Goal: Find specific page/section: Find specific page/section

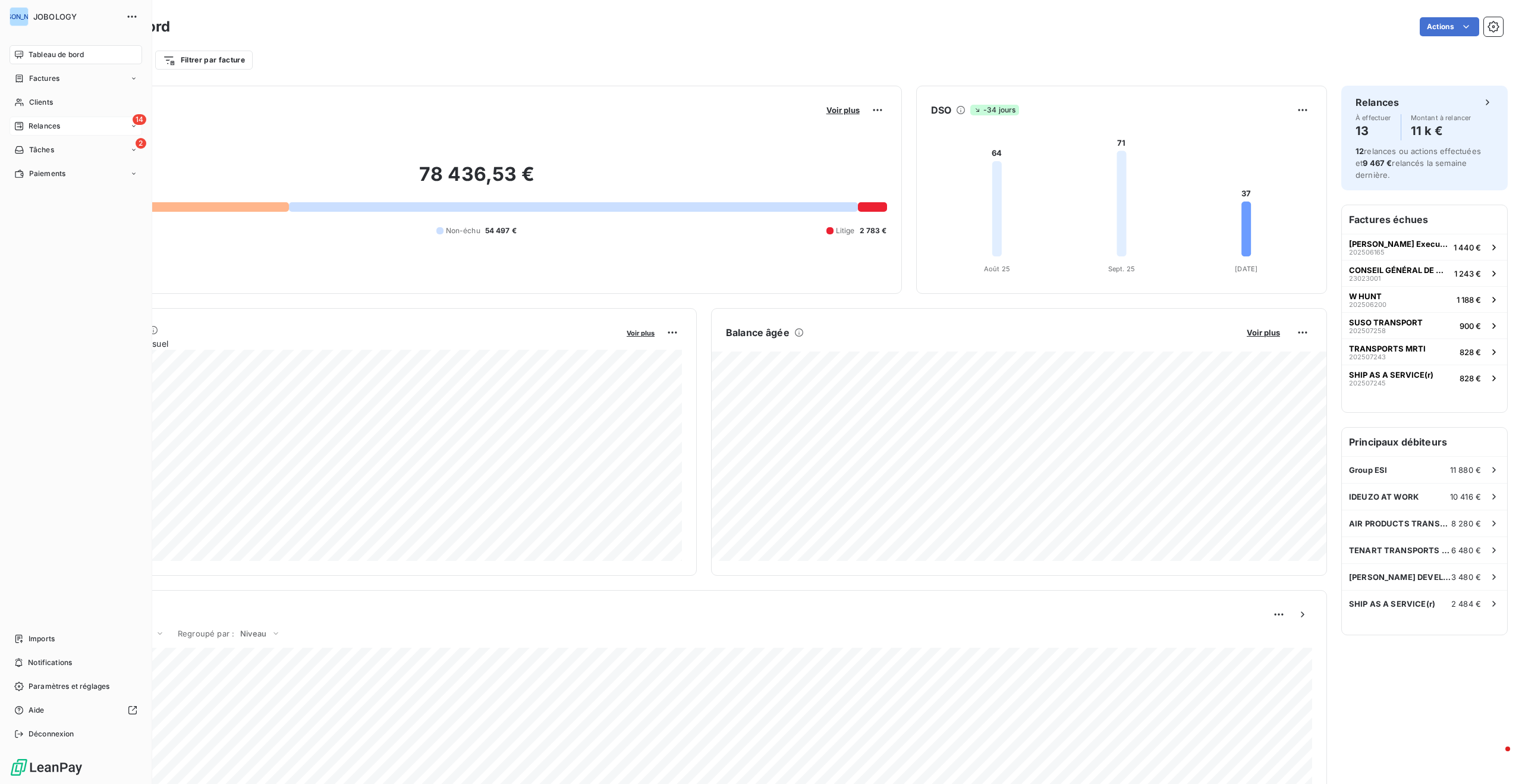
click at [57, 126] on span "Relances" at bounding box center [44, 126] width 32 height 11
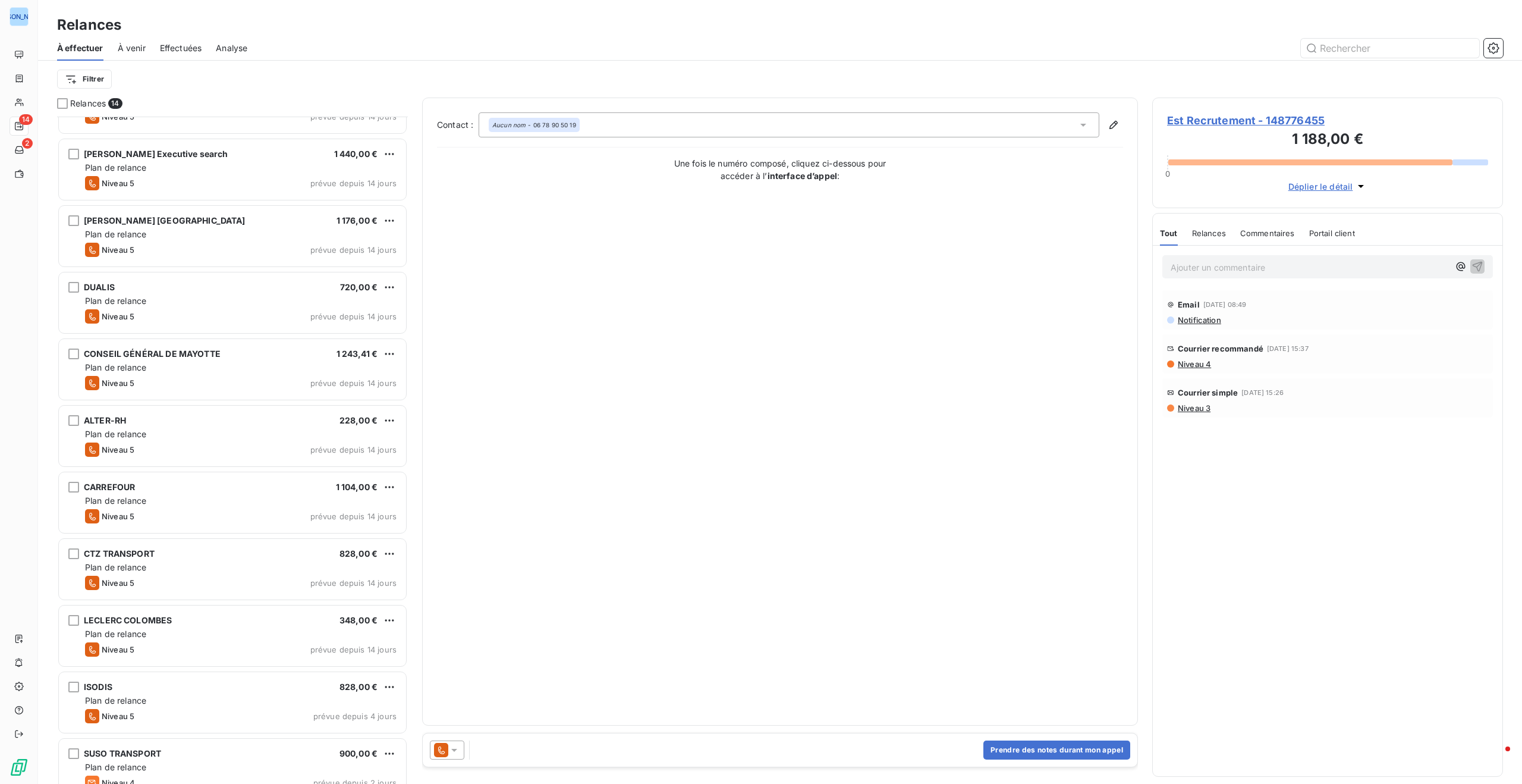
scroll to position [266, 0]
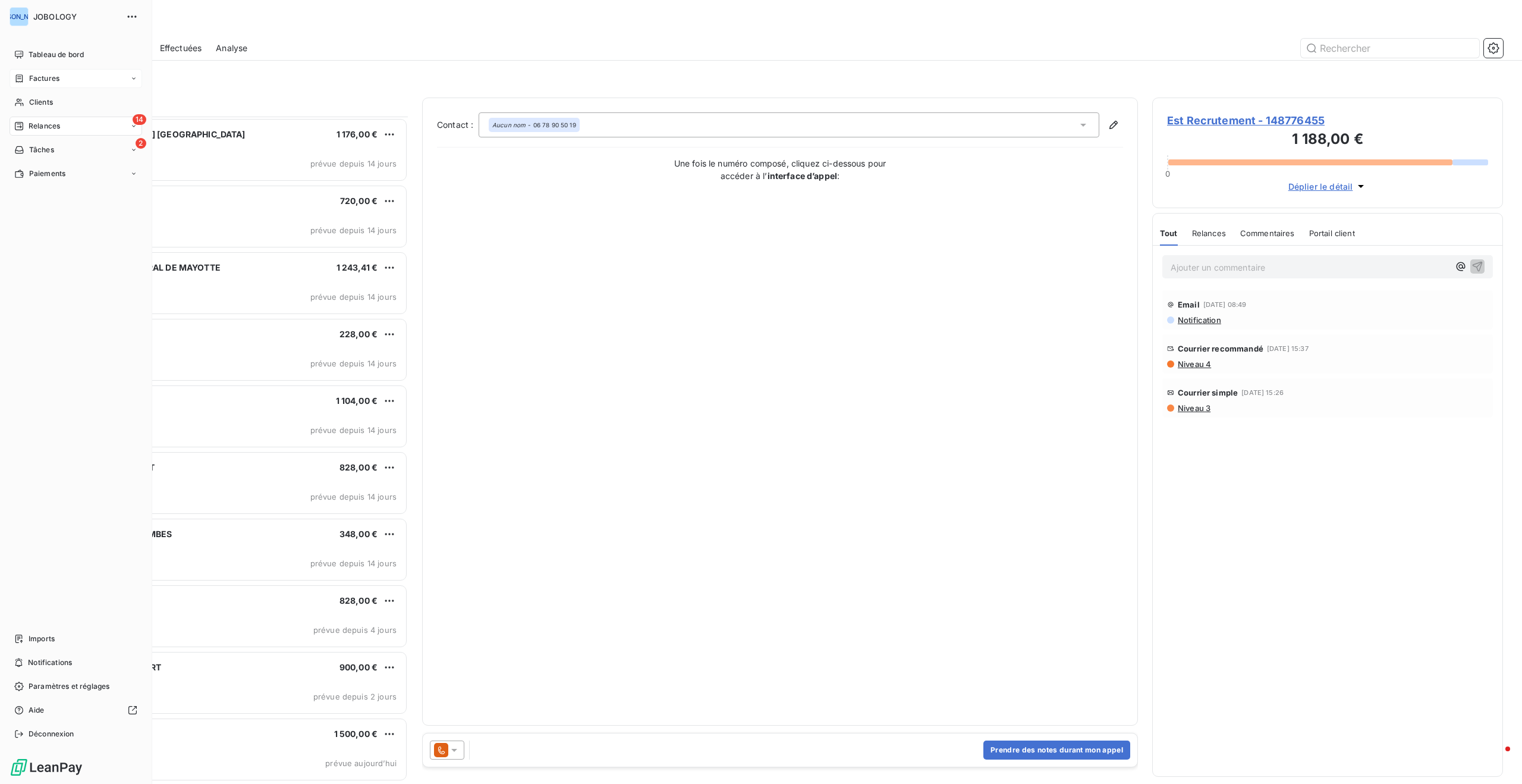
click at [23, 74] on icon at bounding box center [19, 79] width 10 height 10
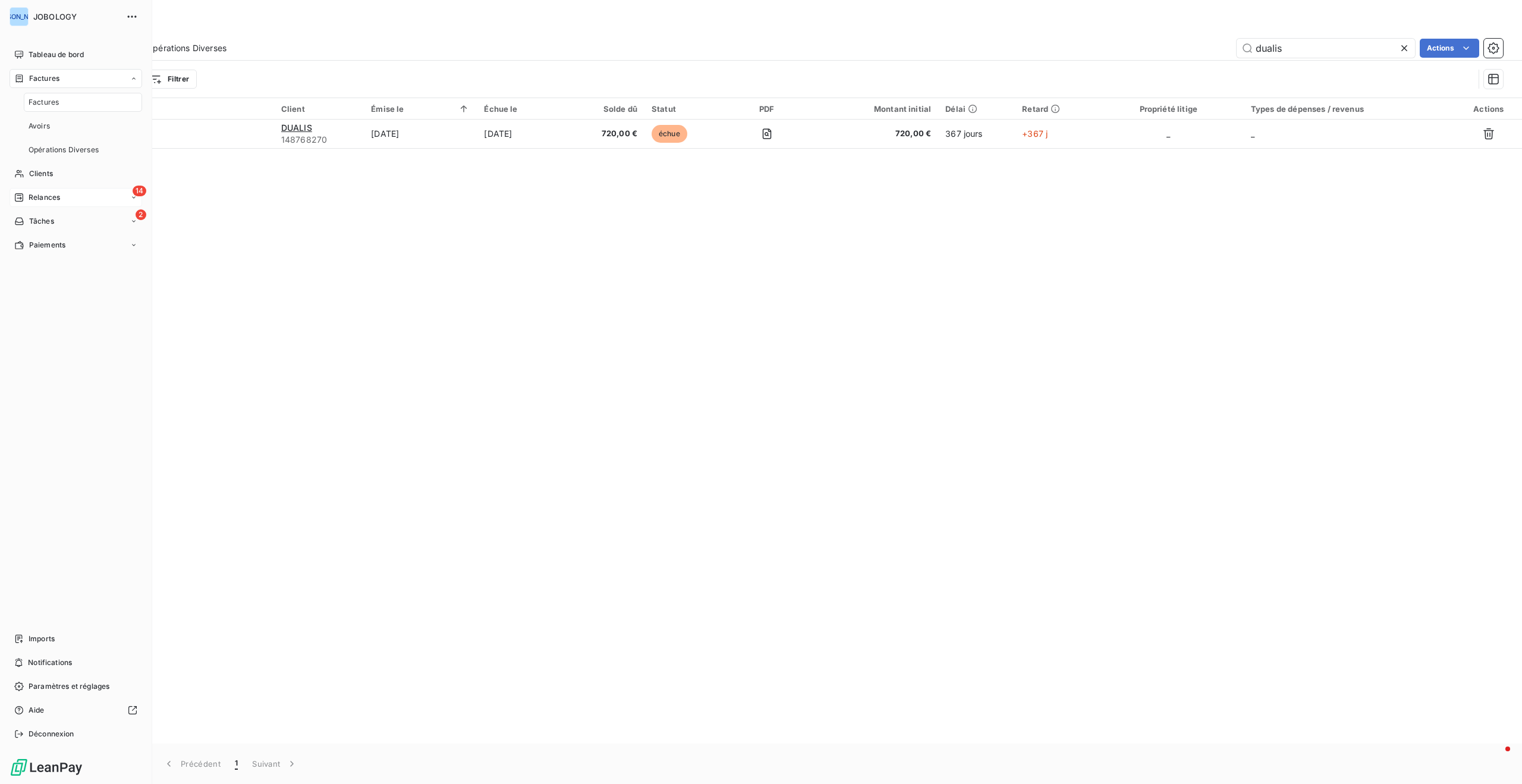
click at [44, 96] on div "Factures" at bounding box center [83, 102] width 118 height 19
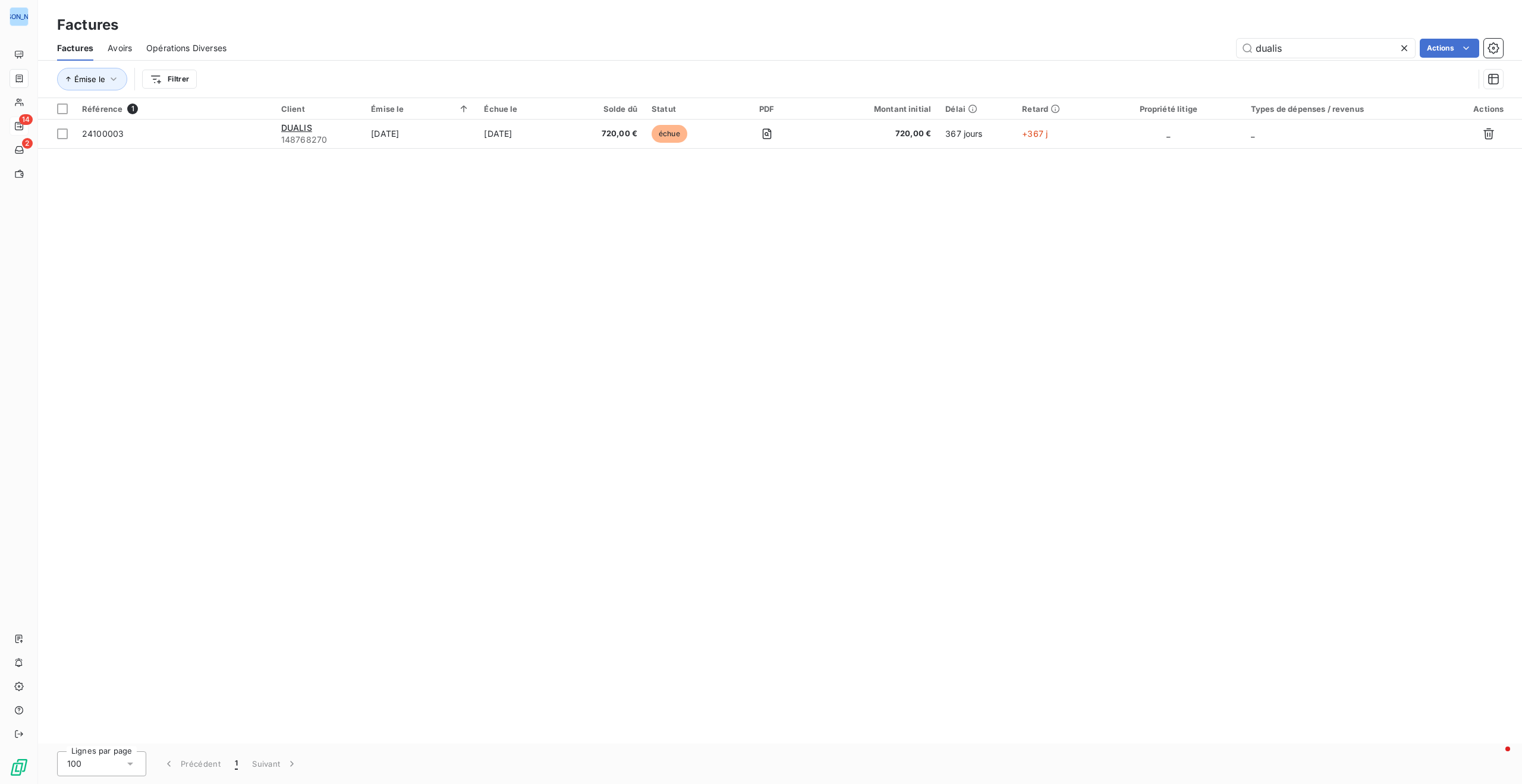
click at [1402, 45] on icon at bounding box center [1405, 48] width 12 height 12
click at [1339, 46] on input "text" at bounding box center [1326, 48] width 178 height 19
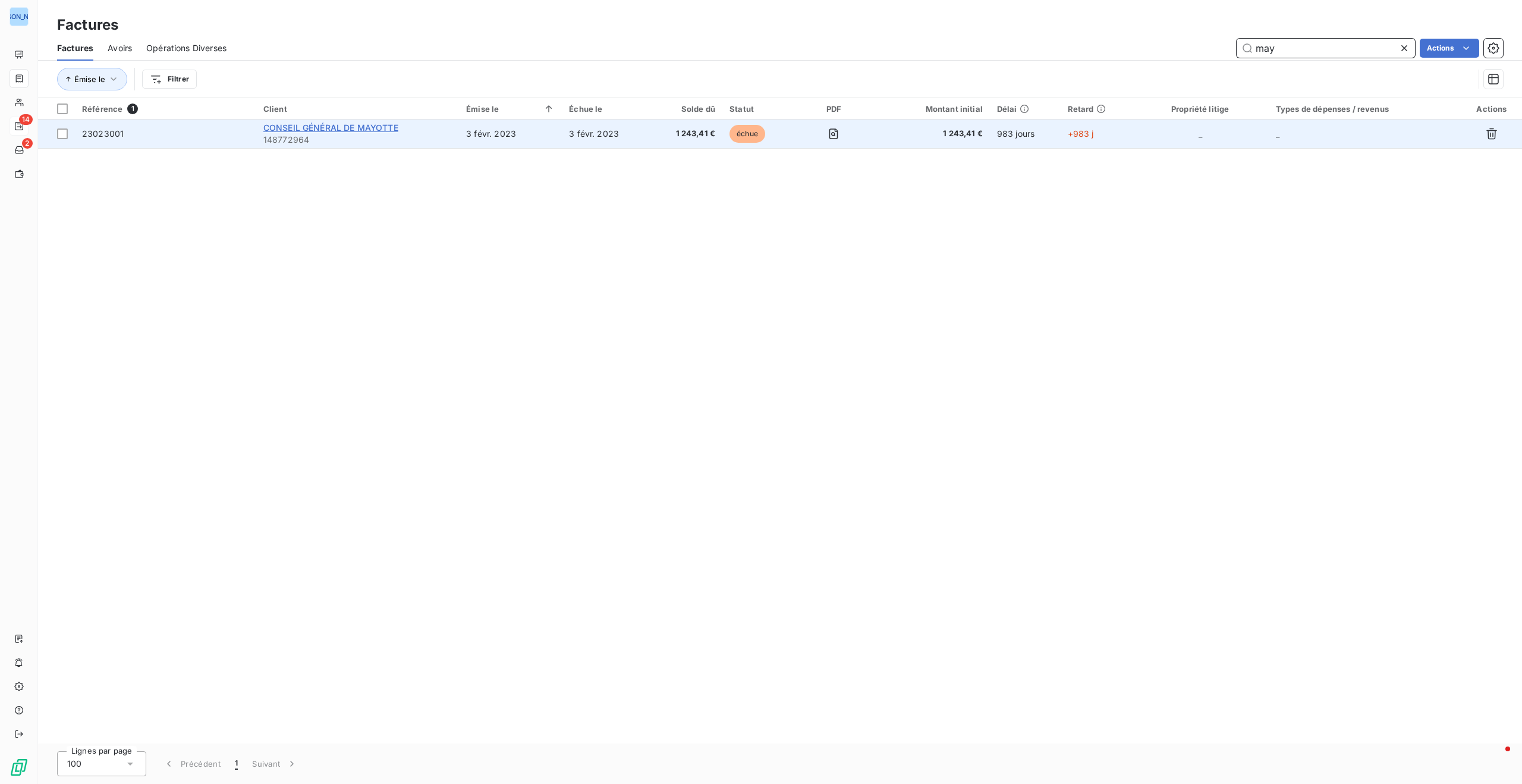
type input "may"
click at [376, 123] on span "CONSEIL GÉNÉRAL DE MAYOTTE" at bounding box center [330, 127] width 135 height 10
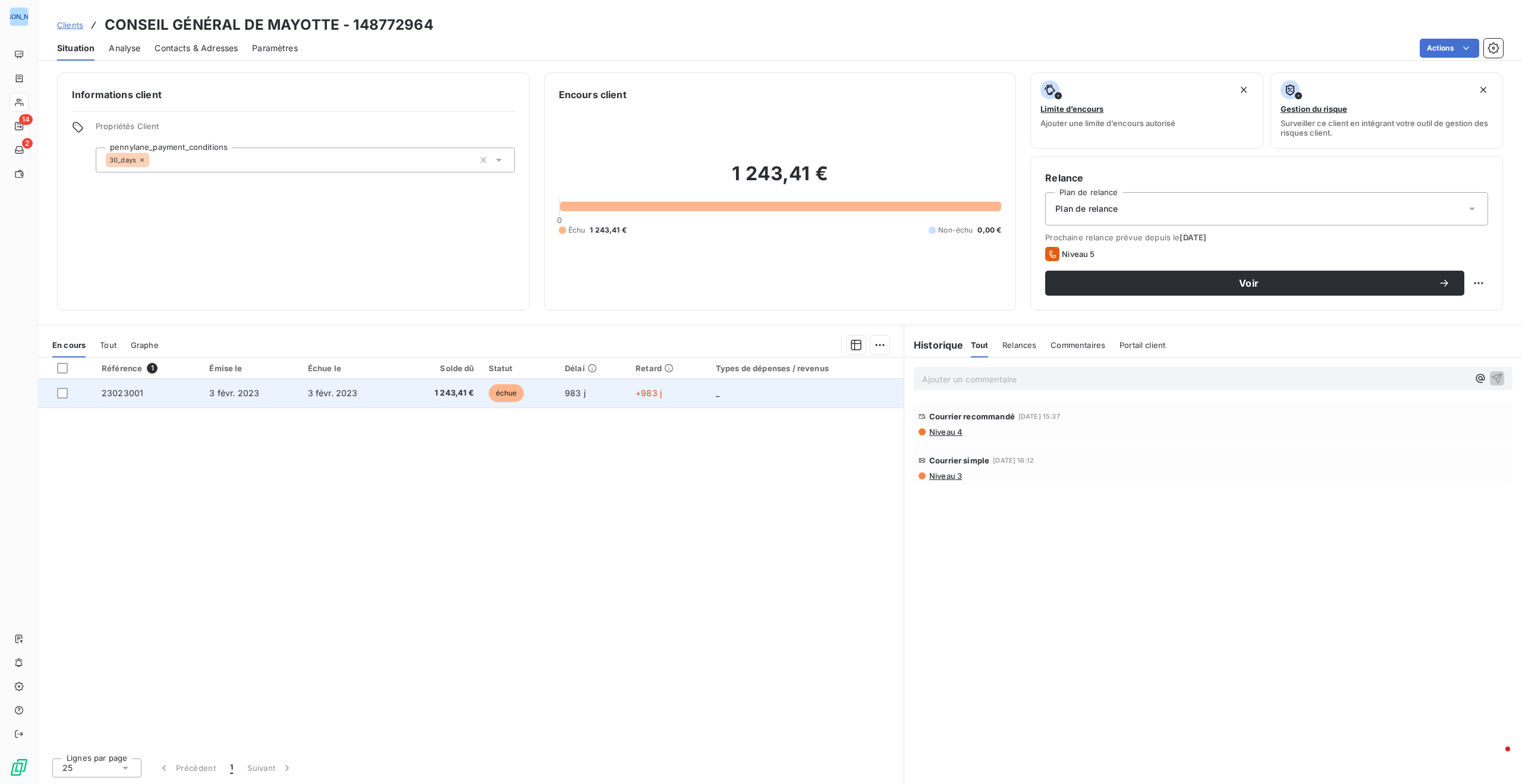
click at [316, 388] on span "3 févr. 2023" at bounding box center [333, 393] width 50 height 10
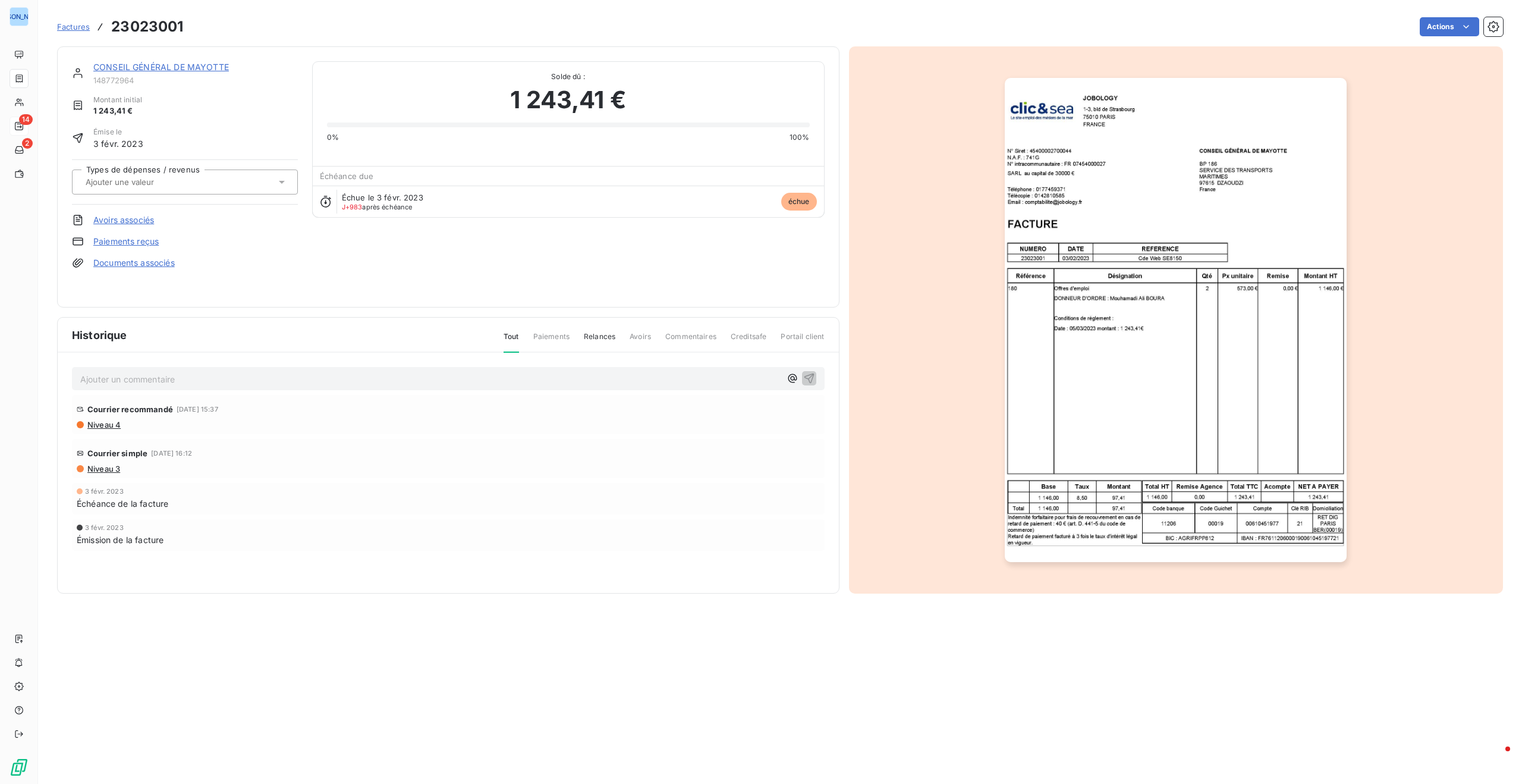
click at [1119, 161] on img "button" at bounding box center [1176, 320] width 342 height 484
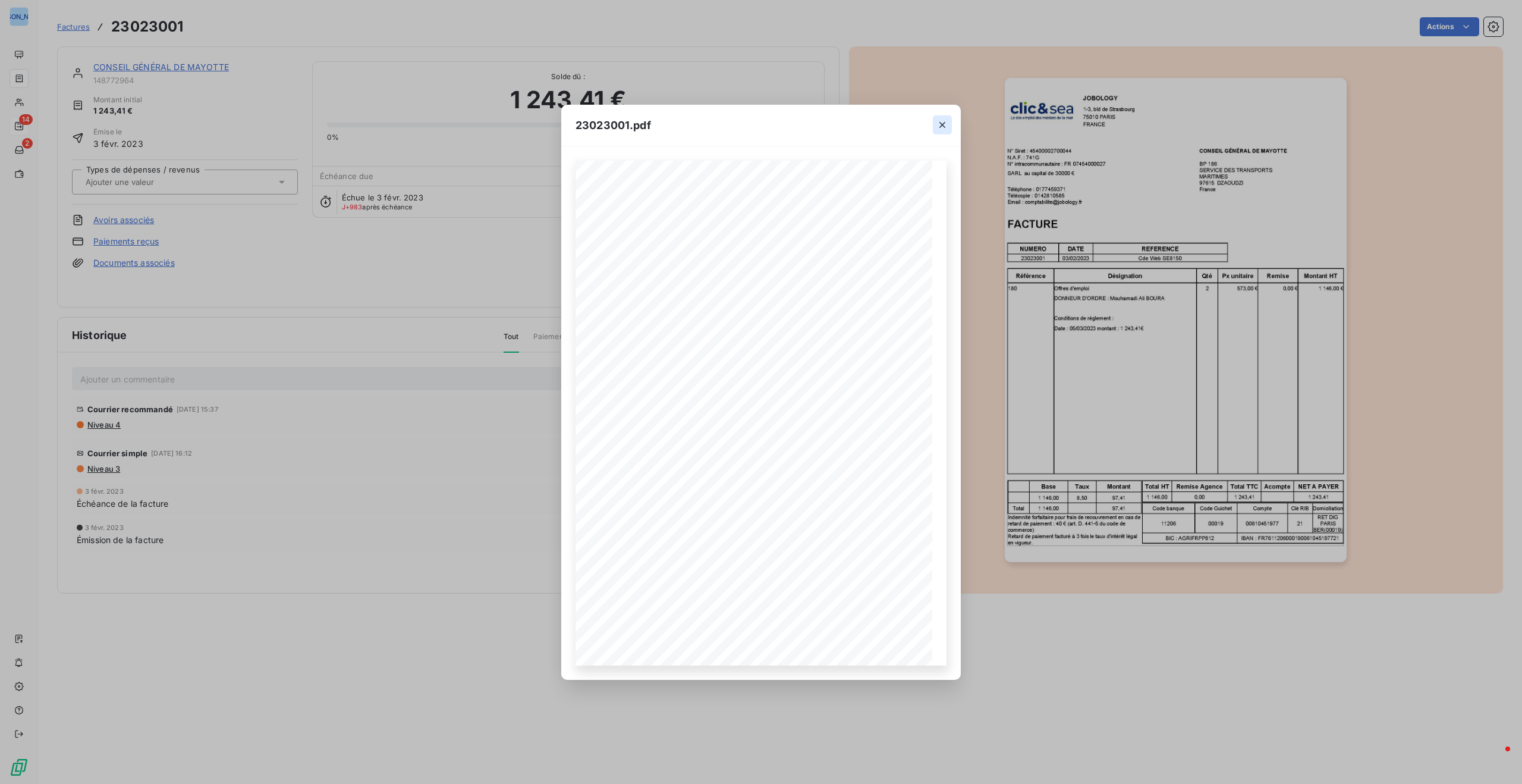
click at [944, 124] on icon "button" at bounding box center [942, 125] width 12 height 12
